Goal: Check status: Check status

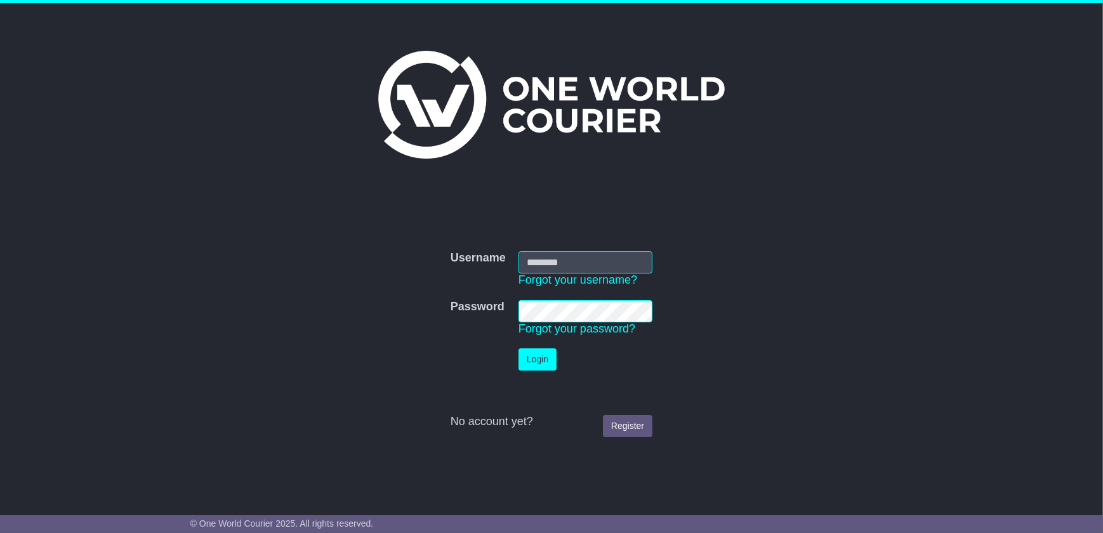
type input "**********"
click at [542, 362] on button "Login" at bounding box center [537, 359] width 38 height 22
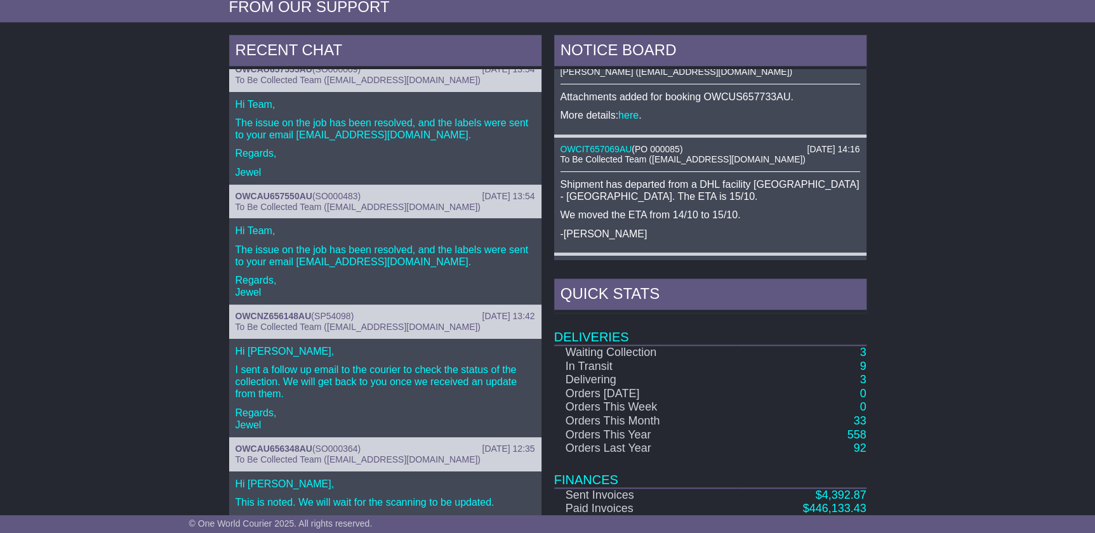
scroll to position [519, 0]
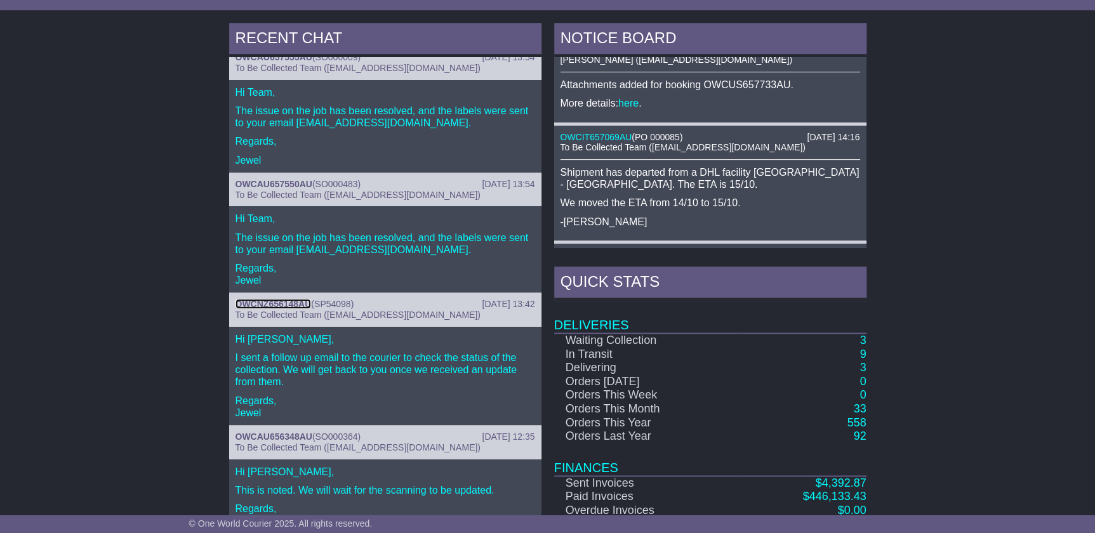
click at [266, 304] on link "OWCNZ656148AU" at bounding box center [273, 304] width 76 height 10
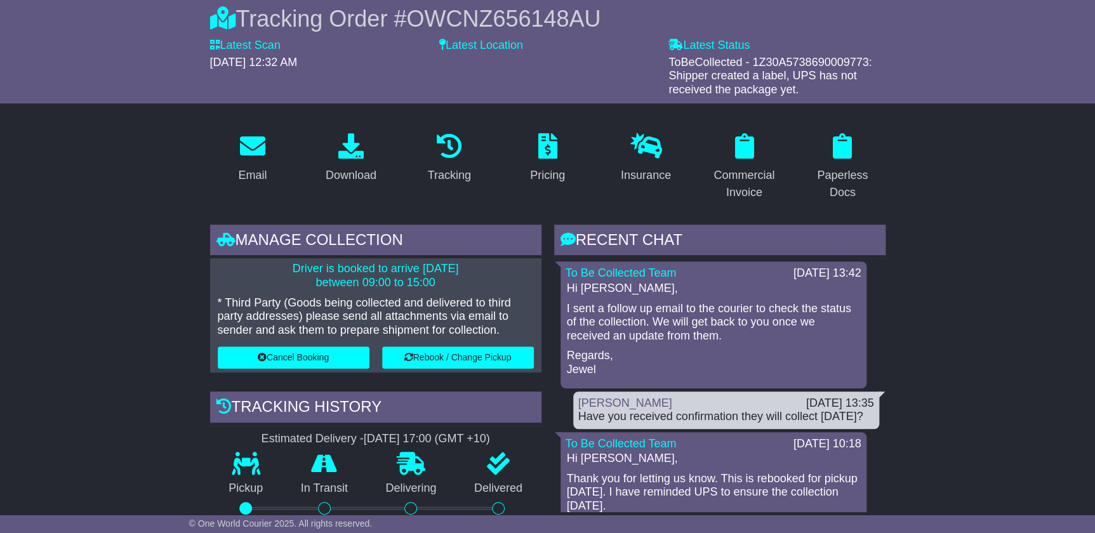
scroll to position [173, 0]
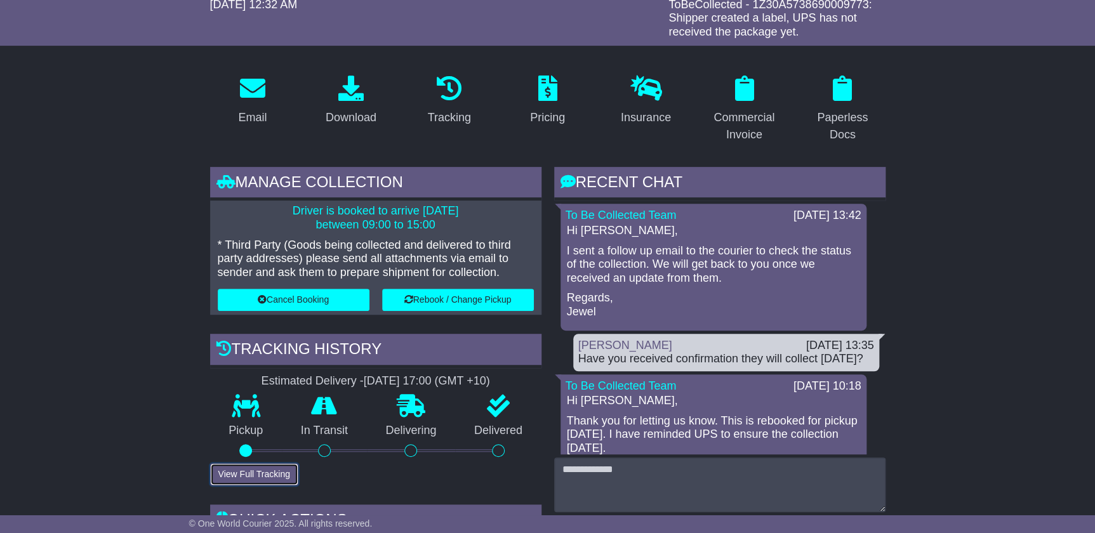
click at [237, 475] on button "View Full Tracking" at bounding box center [254, 474] width 88 height 22
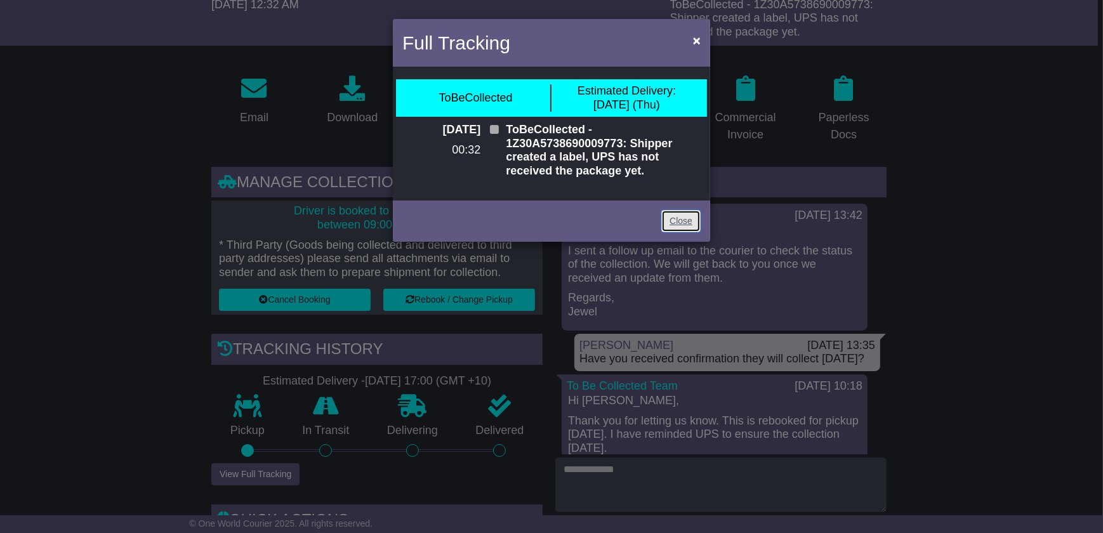
click at [683, 220] on link "Close" at bounding box center [680, 221] width 39 height 22
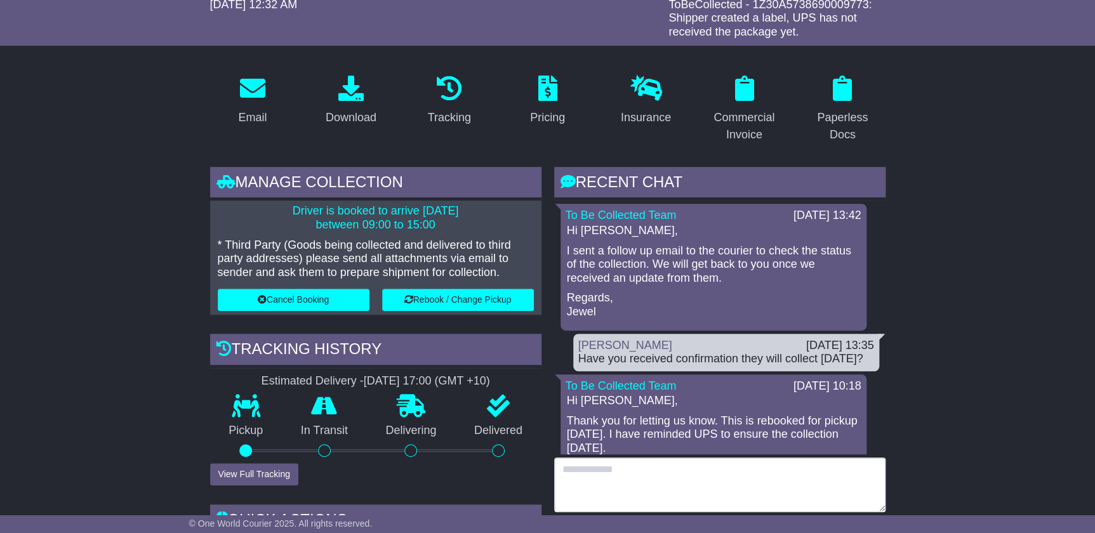
click at [709, 470] on textarea at bounding box center [719, 484] width 331 height 55
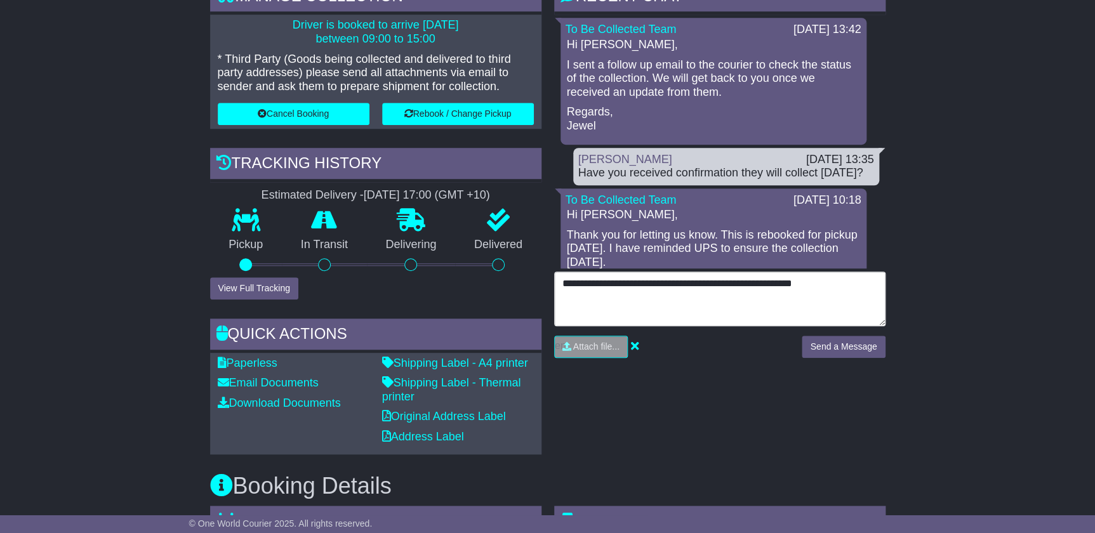
scroll to position [404, 0]
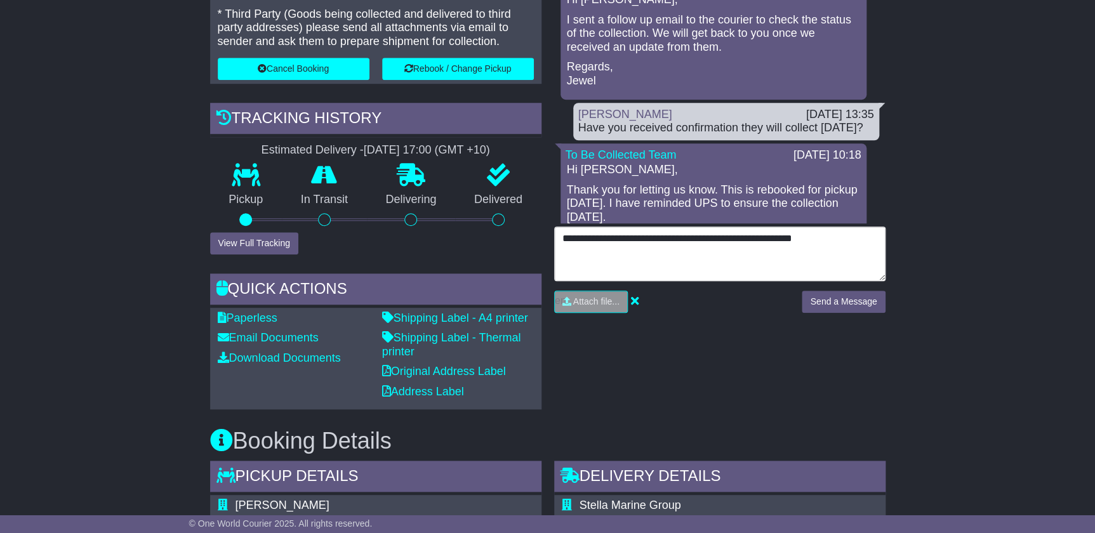
type textarea "**********"
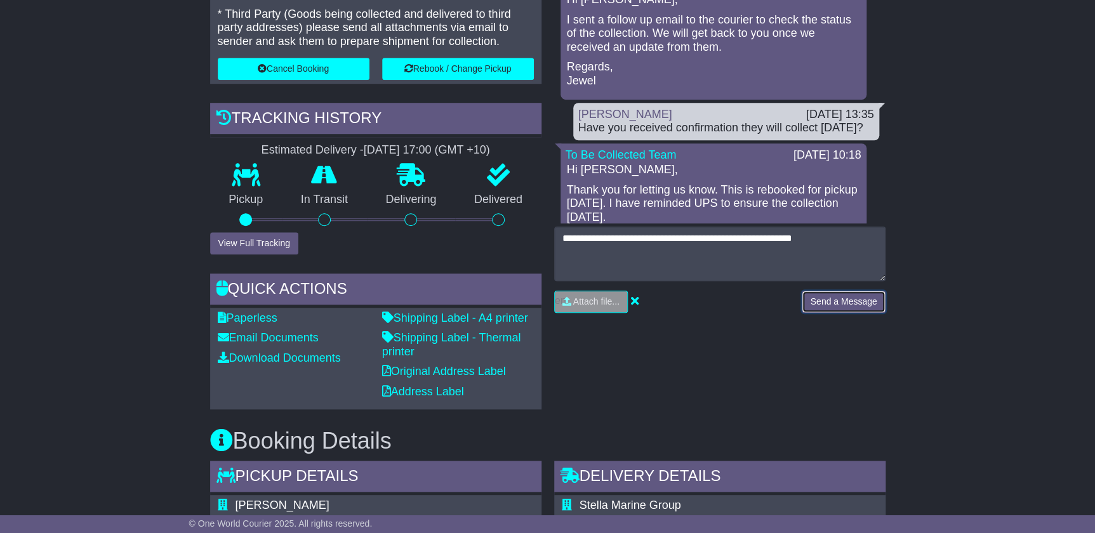
click at [850, 299] on button "Send a Message" at bounding box center [842, 302] width 83 height 22
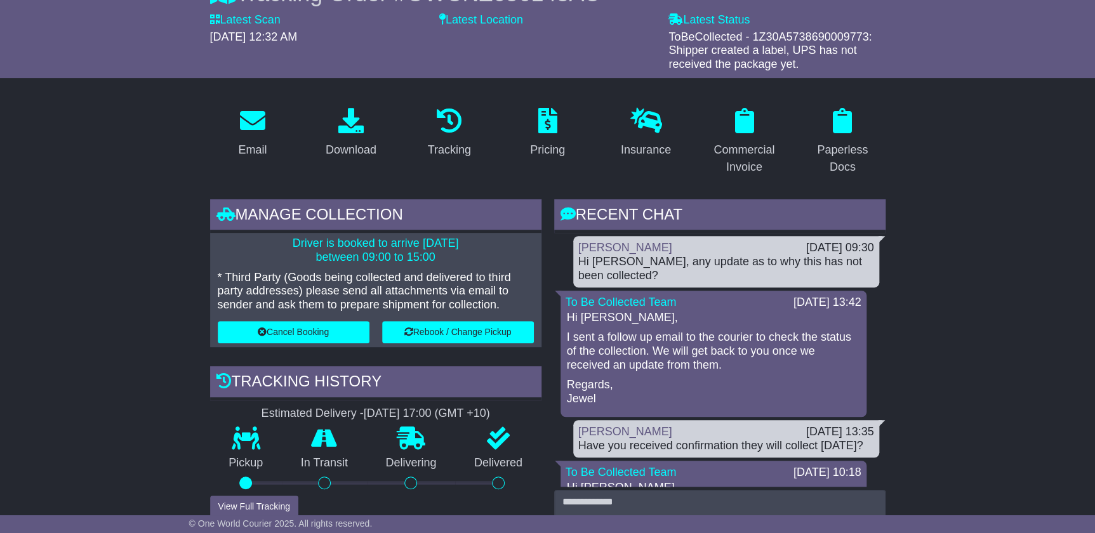
scroll to position [115, 0]
